Goal: Find specific page/section: Find specific page/section

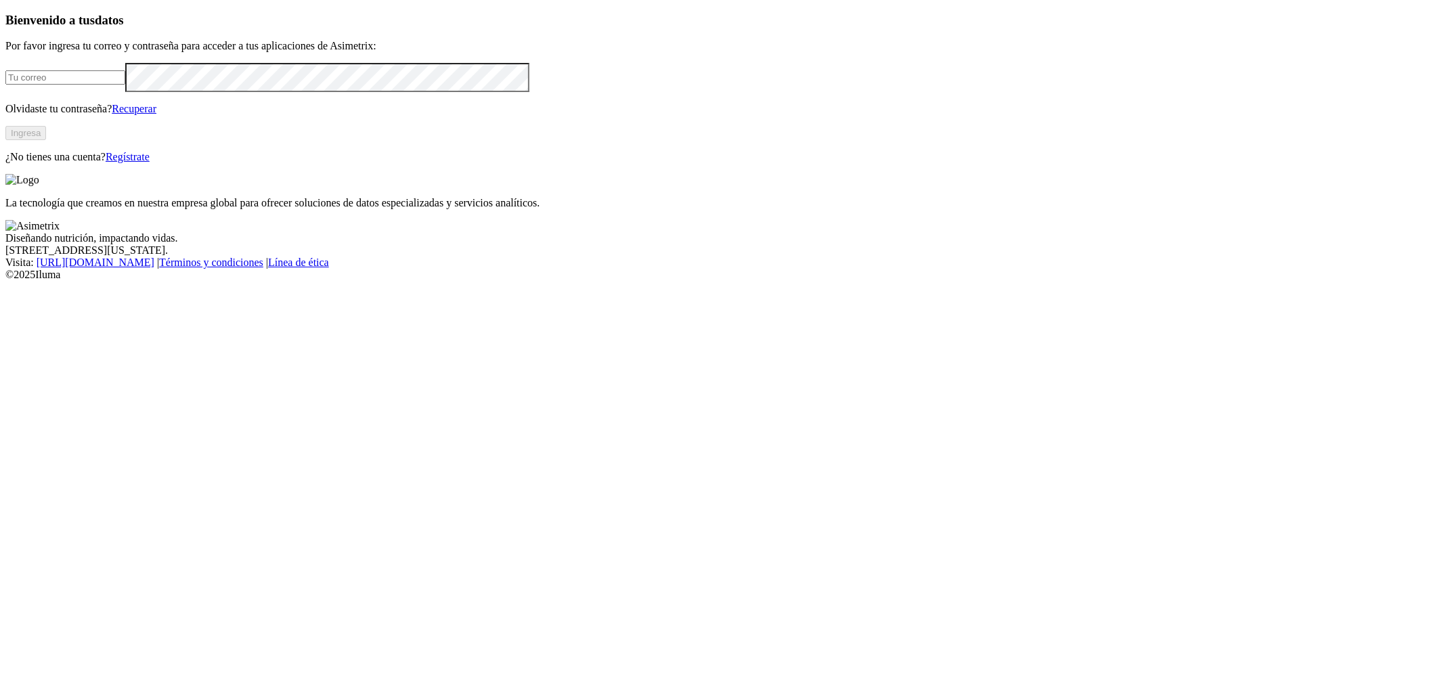
type input "[PERSON_NAME][EMAIL_ADDRESS][PERSON_NAME][DOMAIN_NAME]"
click at [46, 140] on button "Ingresa" at bounding box center [25, 133] width 41 height 14
